Goal: Task Accomplishment & Management: Manage account settings

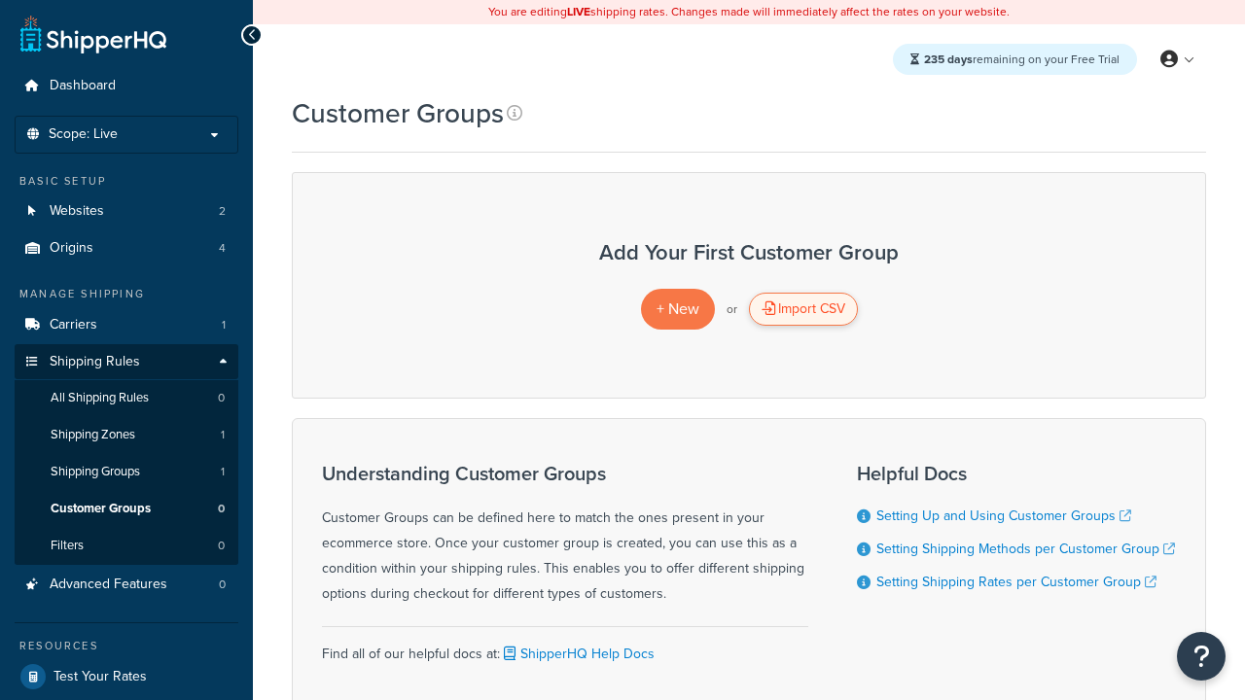
click at [803, 309] on div "Import CSV" at bounding box center [803, 309] width 109 height 33
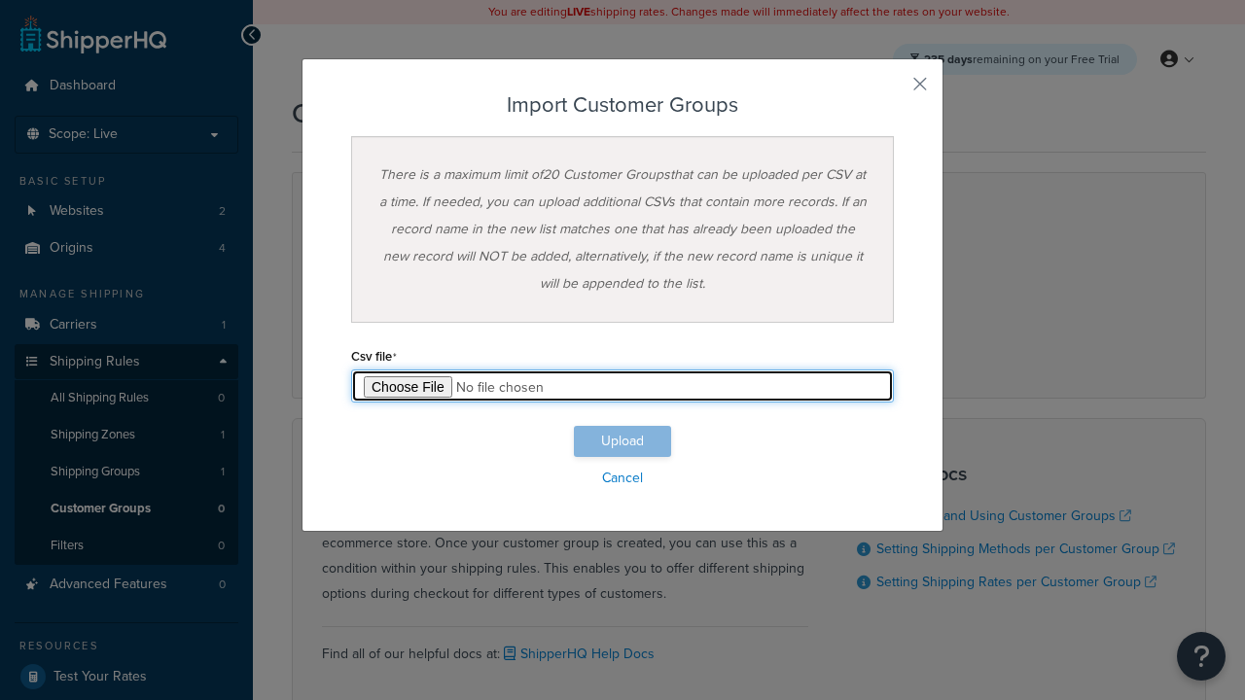
click at [623, 386] on input "file" at bounding box center [622, 386] width 543 height 33
type input "C:\fakepath\importCustomerGroupsSuccess.csv"
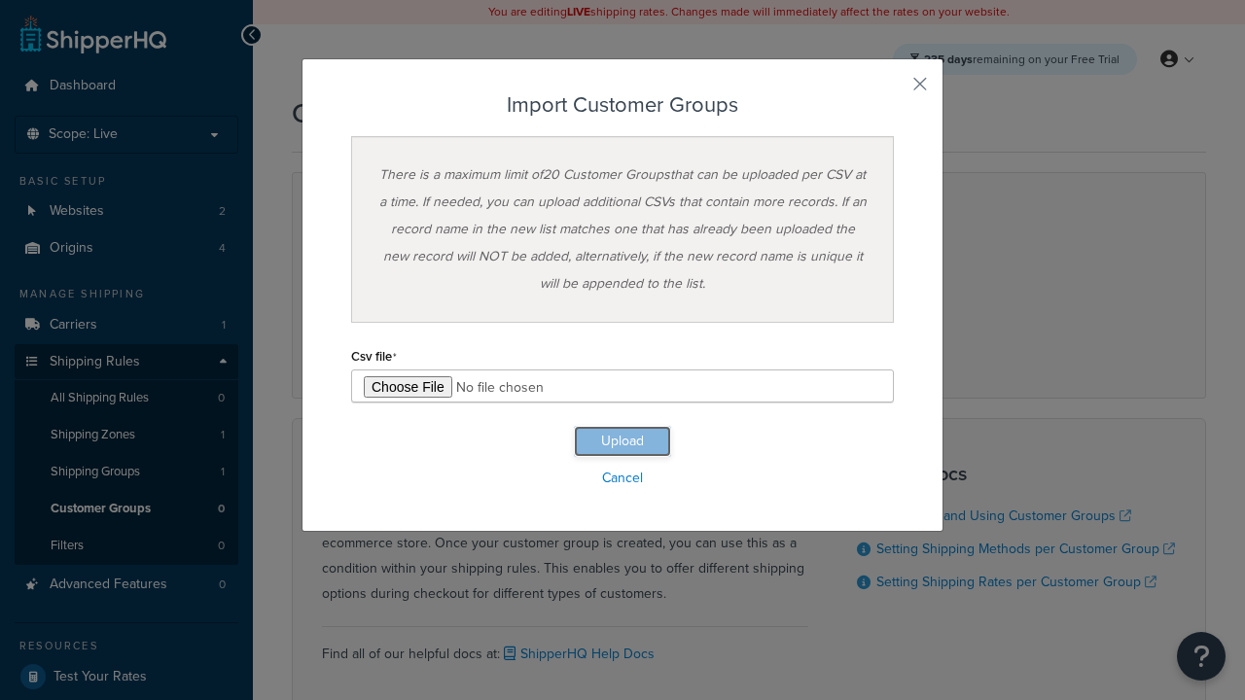
click at [623, 442] on button "Upload" at bounding box center [622, 441] width 97 height 31
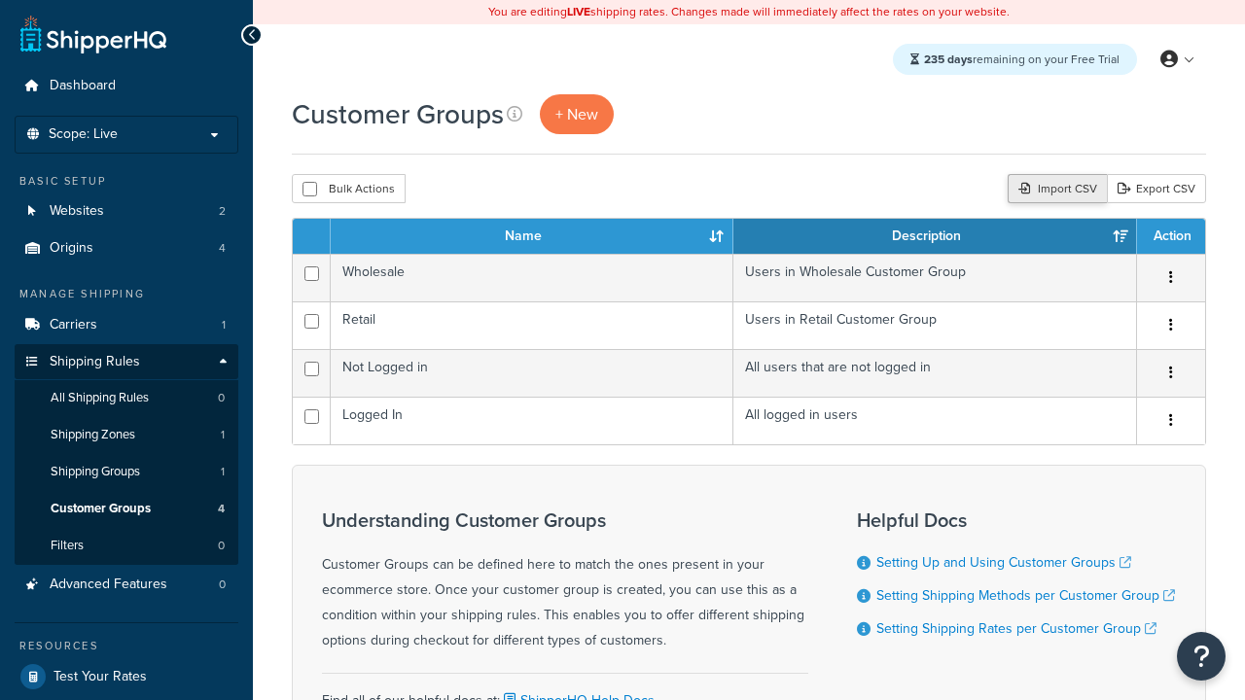
click at [1054, 190] on div "Import CSV" at bounding box center [1057, 188] width 99 height 29
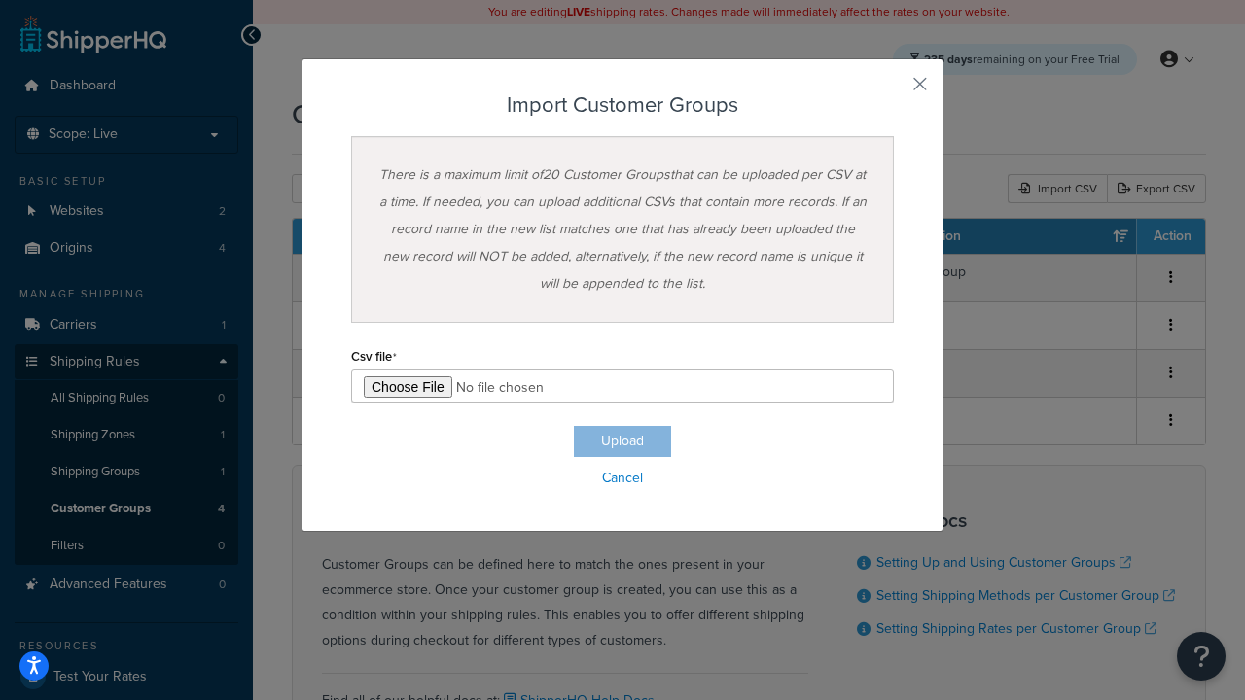
click at [623, 105] on h3 "Import Customer Groups" at bounding box center [622, 104] width 543 height 23
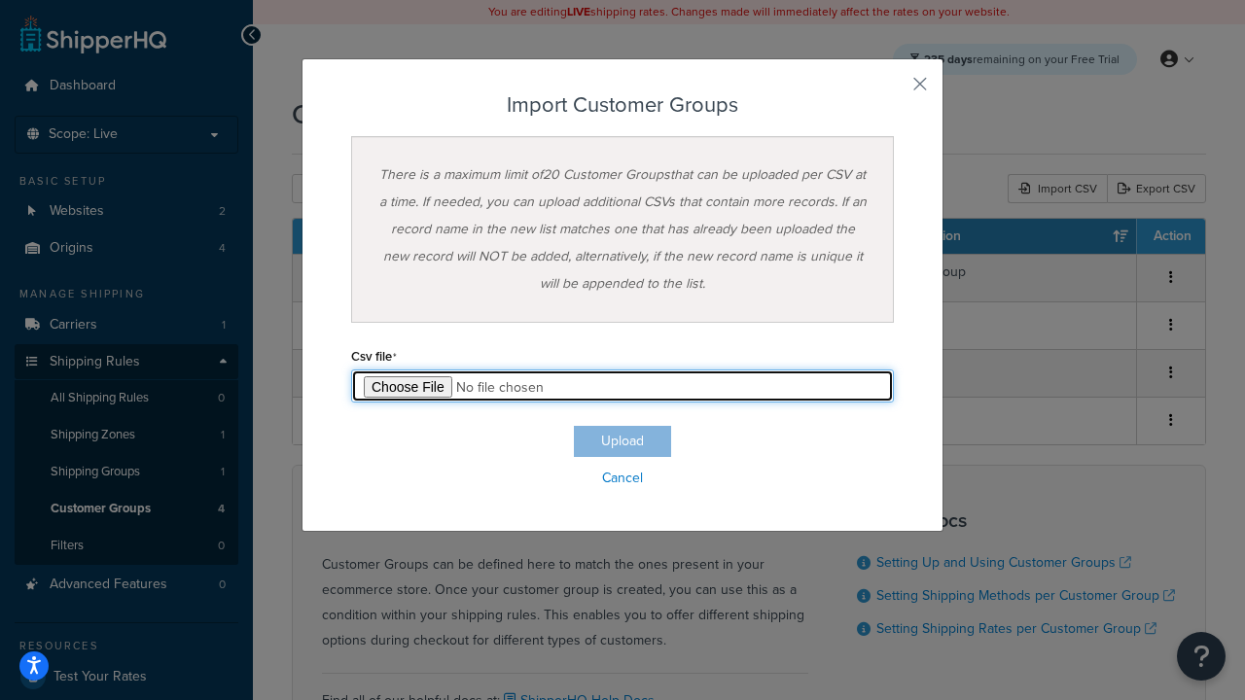
click at [623, 386] on input "file" at bounding box center [622, 386] width 543 height 33
type input "C:\fakepath\importCustomerGroupsFailure.csv"
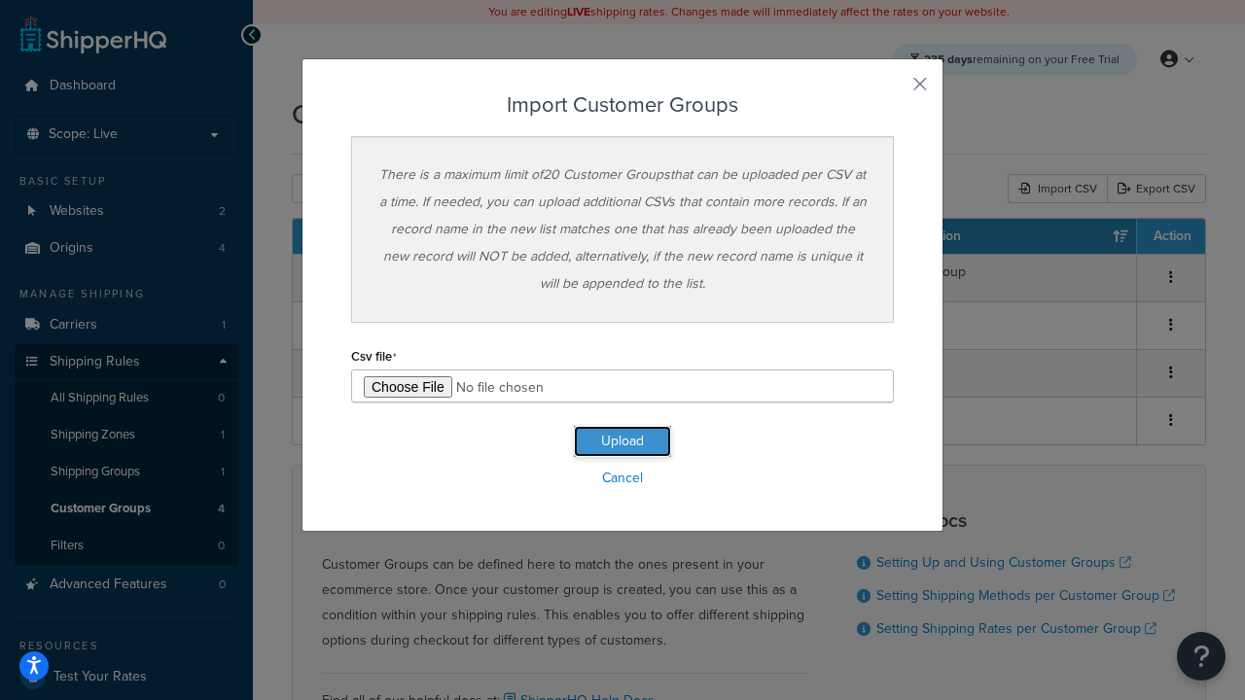
click at [623, 442] on button "Upload" at bounding box center [622, 441] width 97 height 31
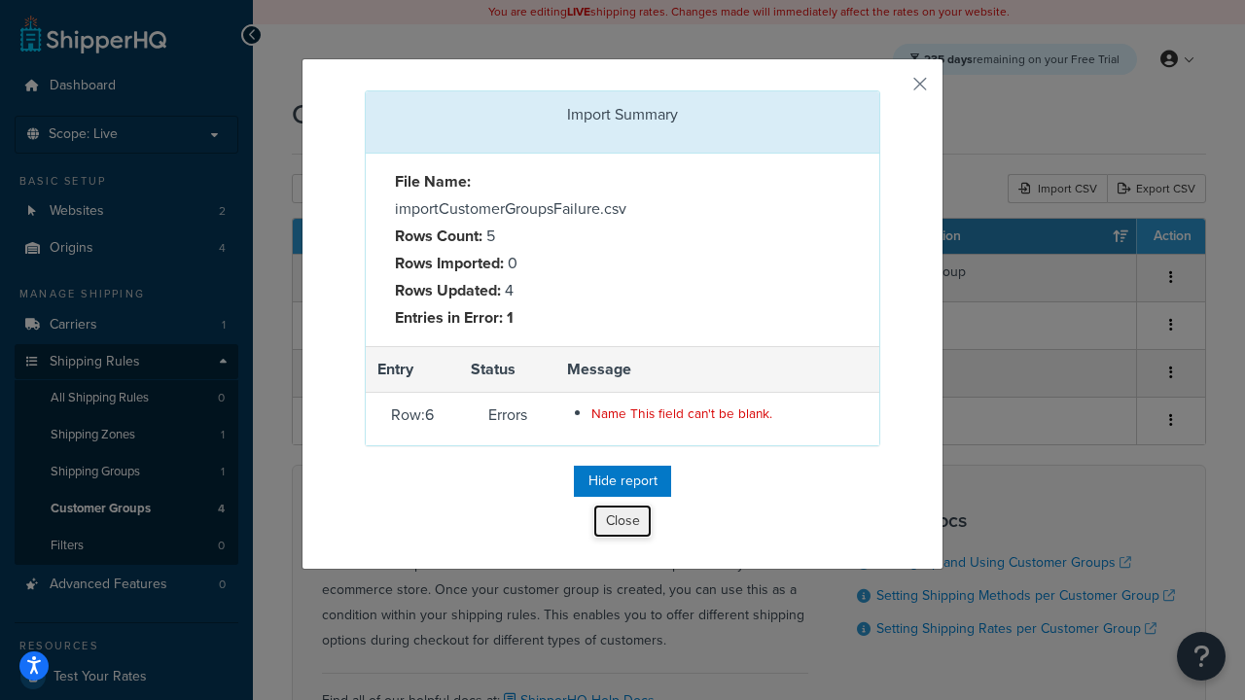
click at [623, 525] on button "Close" at bounding box center [622, 521] width 58 height 33
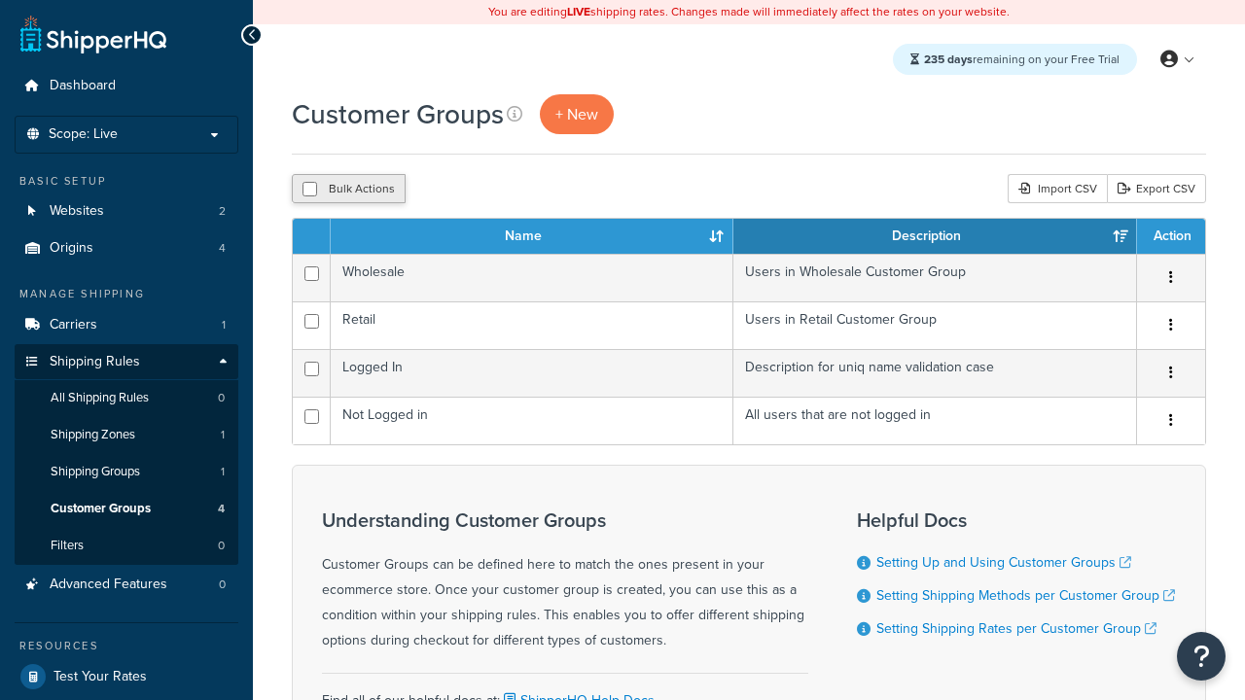
click at [348, 190] on button "Bulk Actions" at bounding box center [349, 188] width 114 height 29
checkbox input "true"
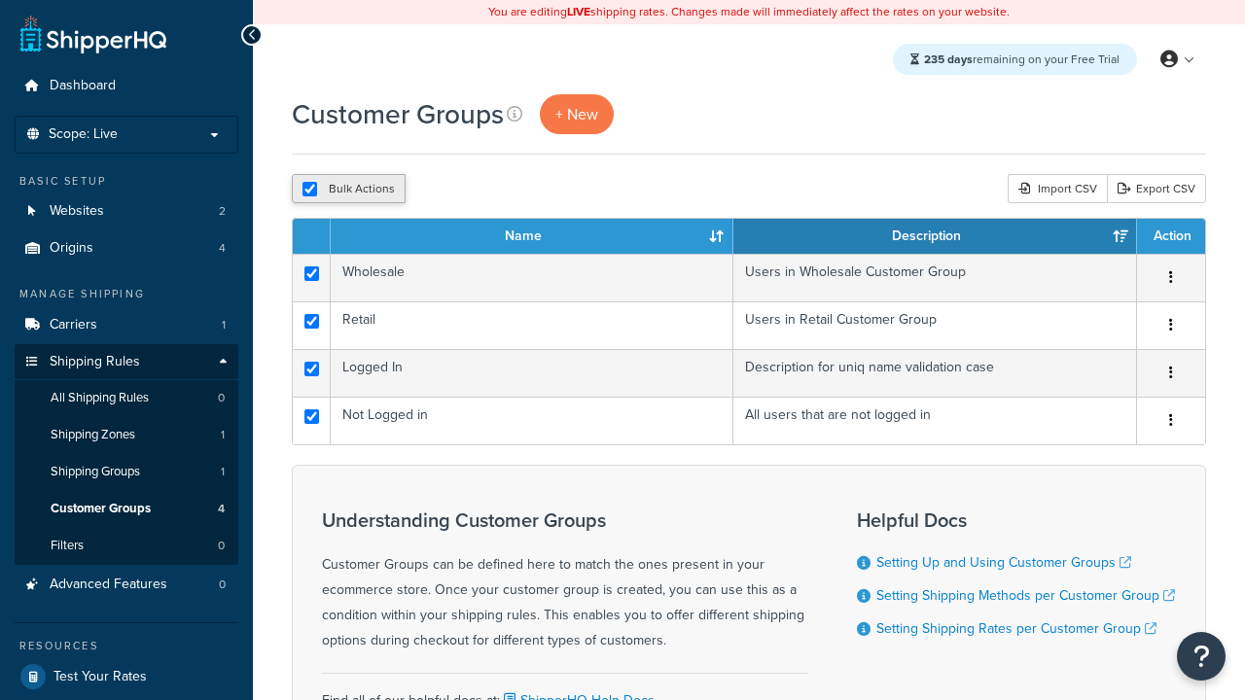
checkbox input "true"
click at [0, 0] on button "Delete" at bounding box center [0, 0] width 0 height 0
